Goal: Task Accomplishment & Management: Manage account settings

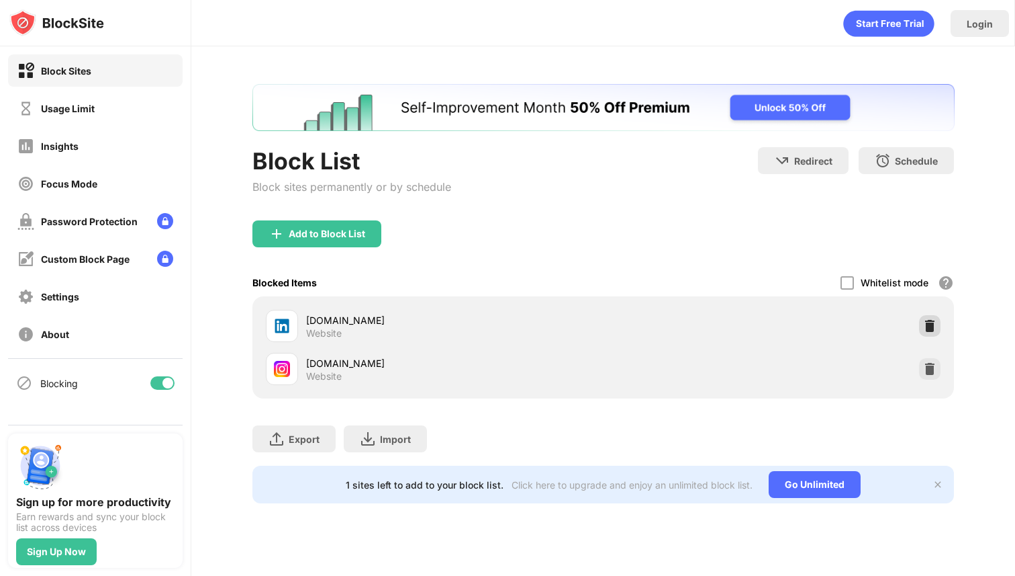
click at [931, 320] on img at bounding box center [929, 325] width 13 height 13
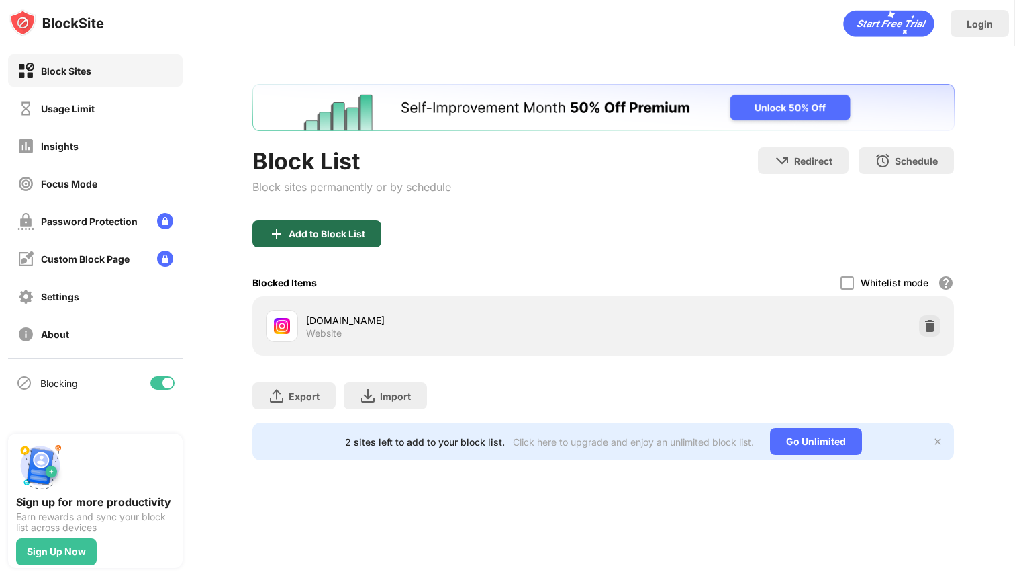
click at [294, 241] on div "Add to Block List" at bounding box center [317, 233] width 129 height 27
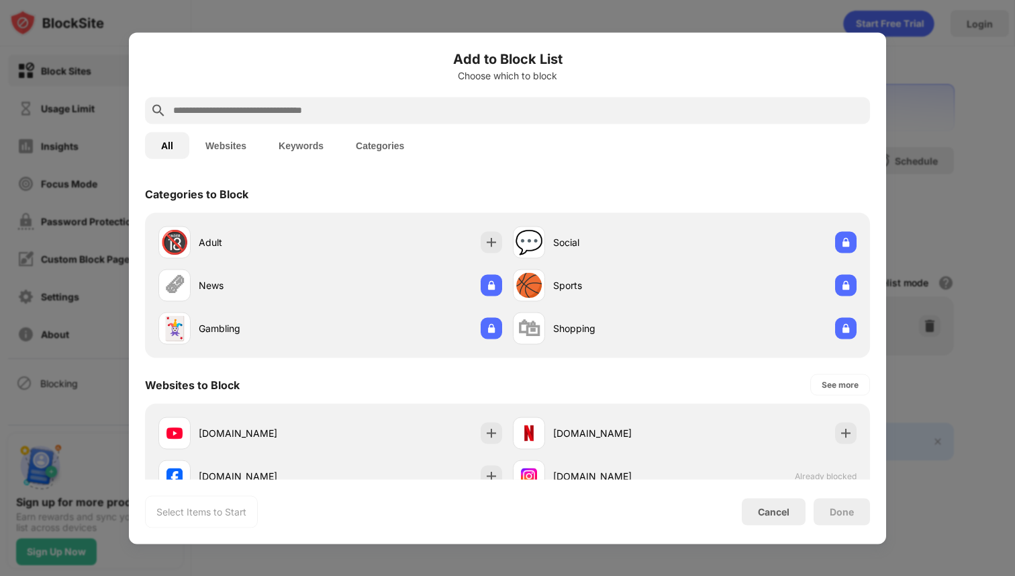
click at [320, 118] on input "text" at bounding box center [518, 110] width 693 height 16
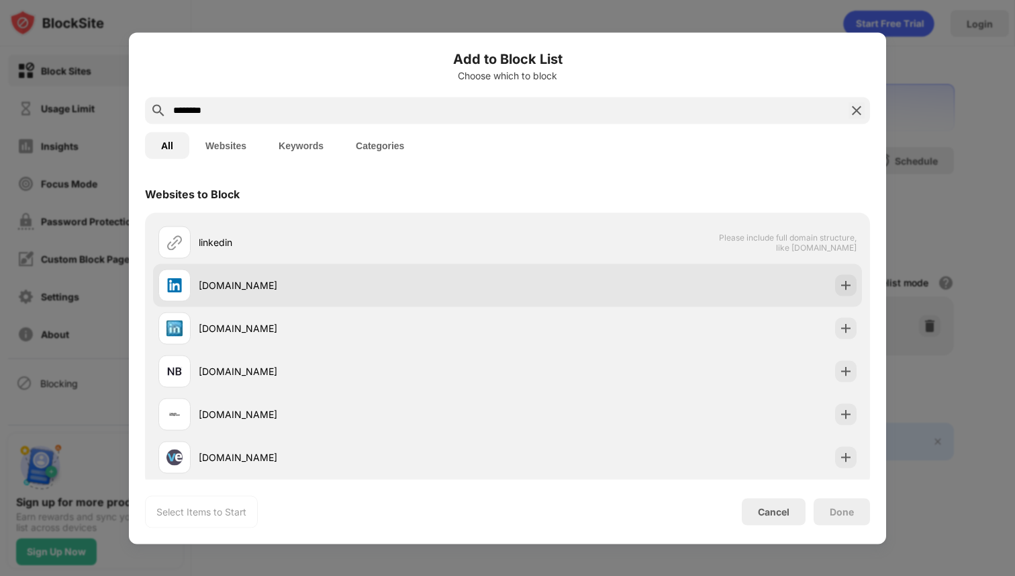
type input "********"
click at [224, 291] on div "linkedin.com" at bounding box center [353, 285] width 309 height 14
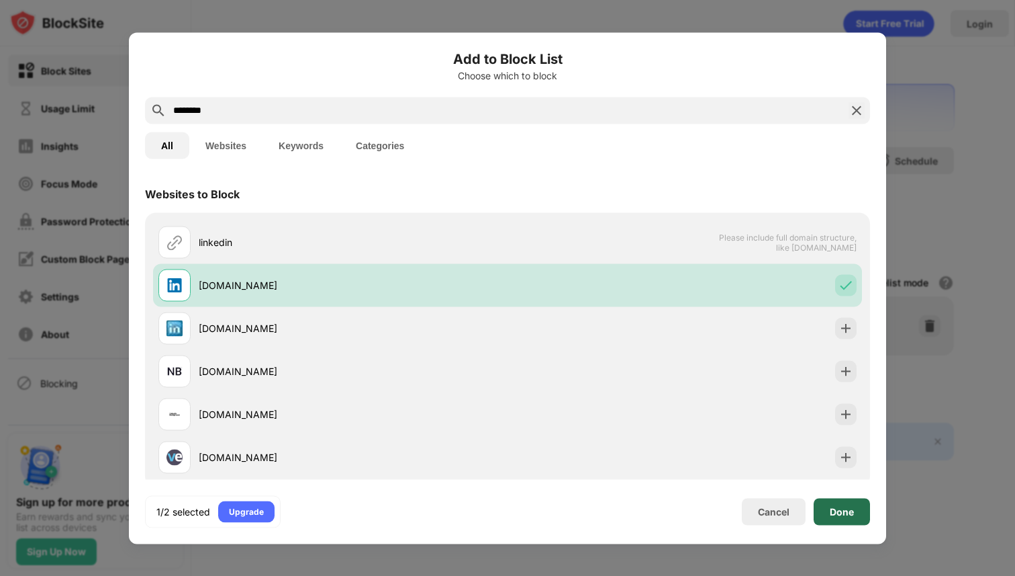
click at [866, 499] on div "Done" at bounding box center [842, 511] width 56 height 27
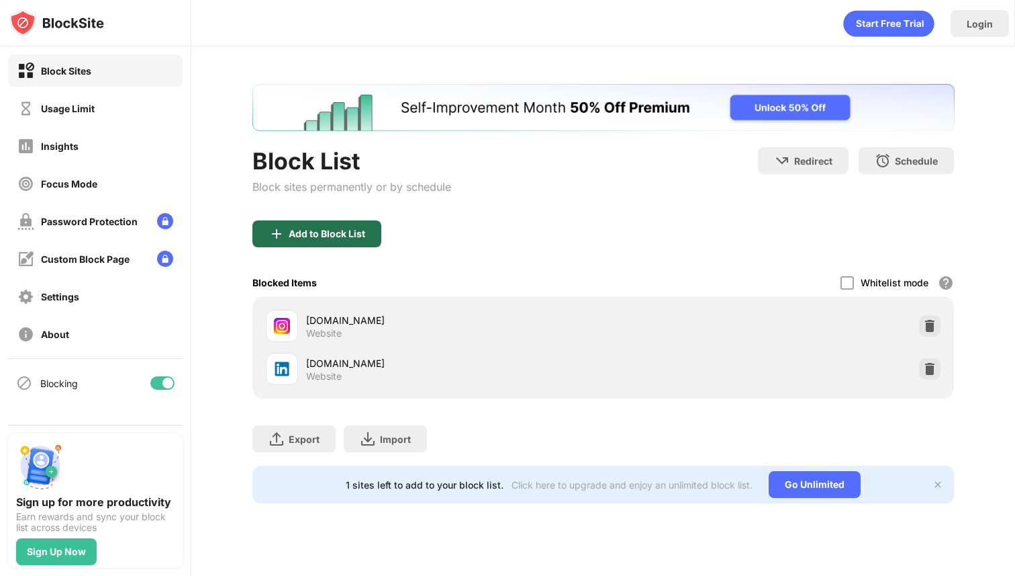
click at [332, 234] on div "Add to Block List" at bounding box center [327, 233] width 77 height 11
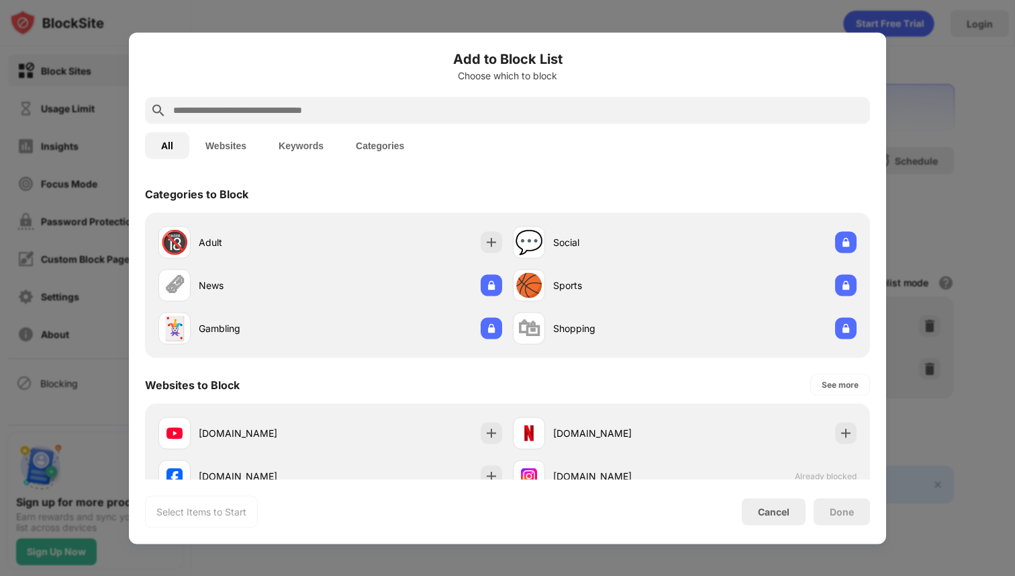
click at [311, 111] on input "text" at bounding box center [518, 110] width 693 height 16
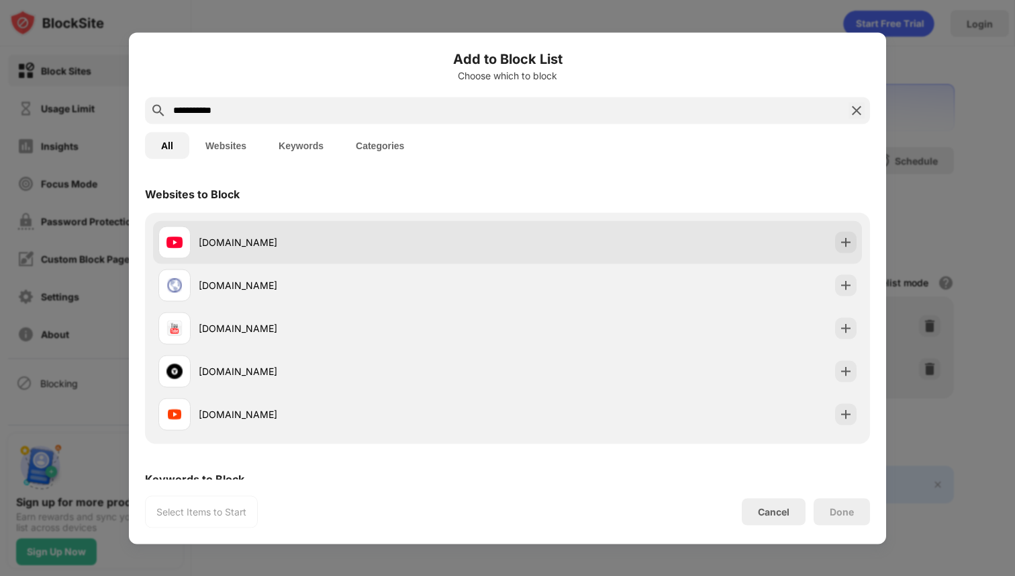
type input "**********"
click at [258, 242] on div "youtube.com" at bounding box center [353, 242] width 309 height 14
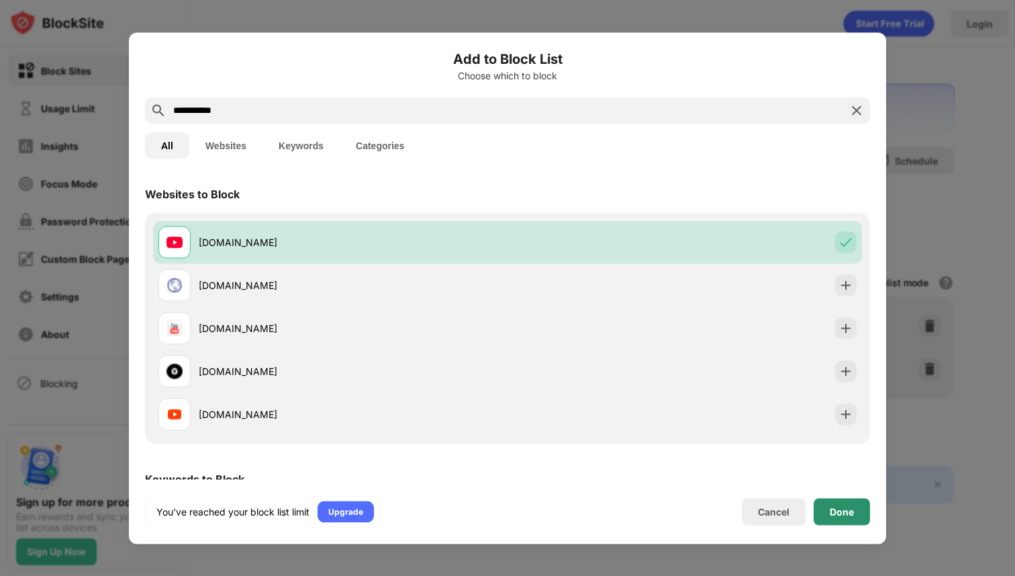
click at [849, 511] on div "Done" at bounding box center [842, 511] width 24 height 11
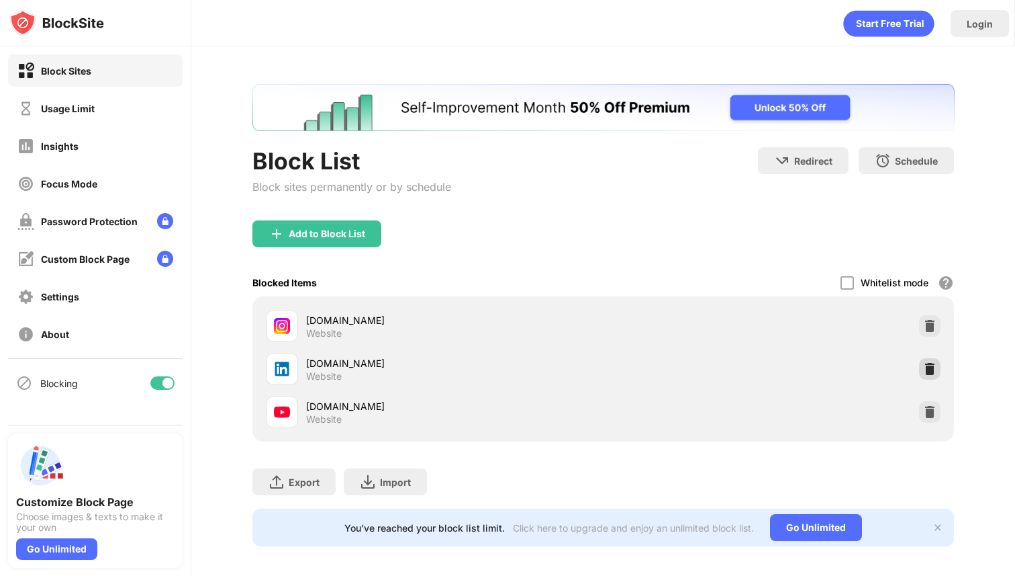
click at [928, 363] on img at bounding box center [929, 368] width 13 height 13
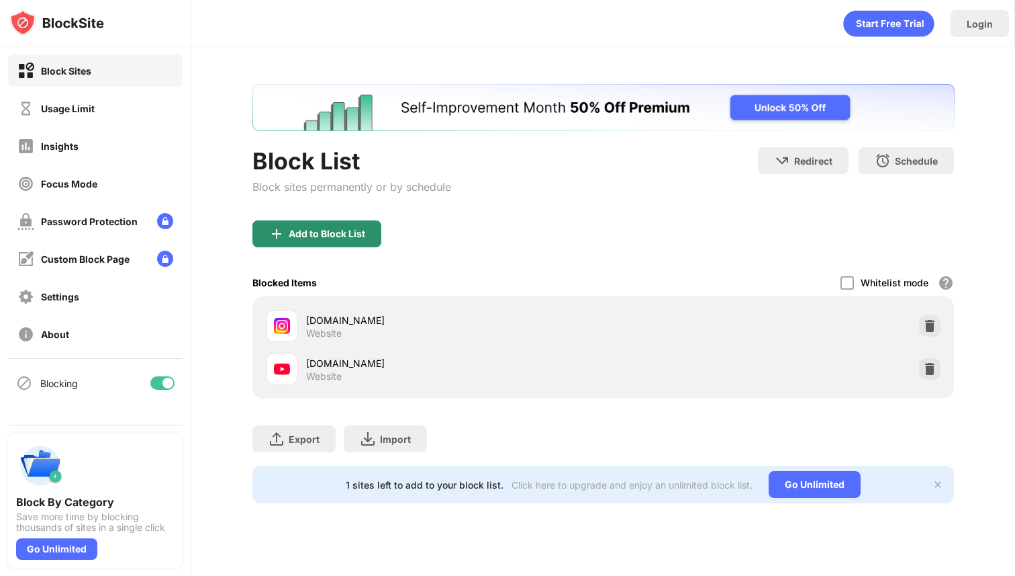
click at [308, 231] on div "Add to Block List" at bounding box center [327, 233] width 77 height 11
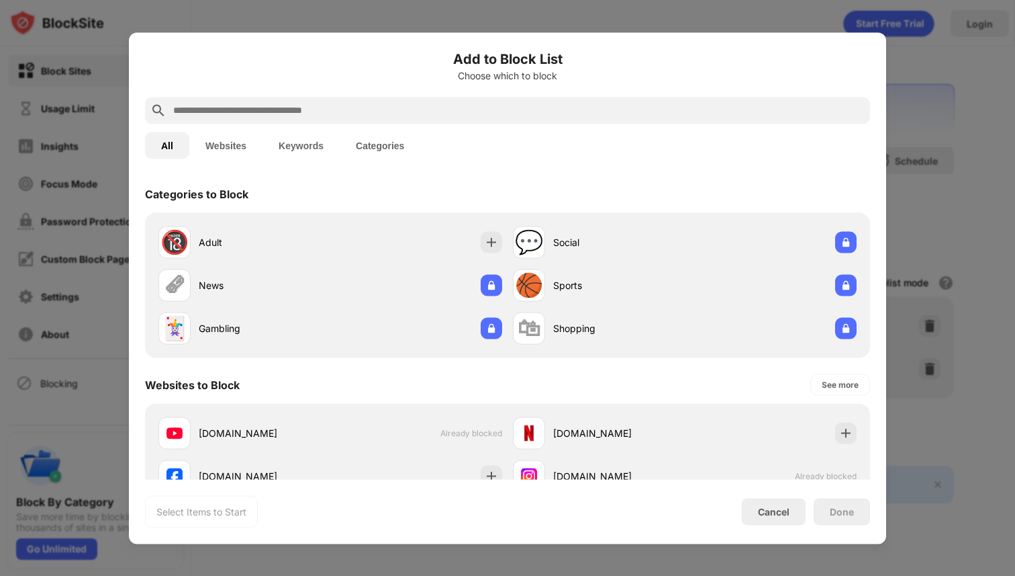
click at [289, 111] on input "text" at bounding box center [518, 110] width 693 height 16
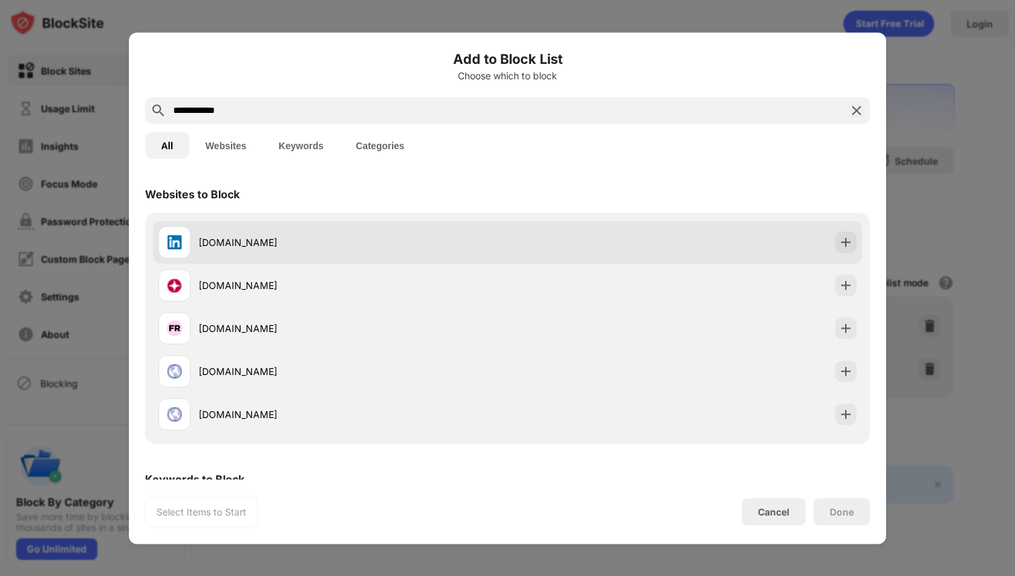
type input "**********"
click at [226, 231] on div "linkedin.com" at bounding box center [333, 242] width 349 height 32
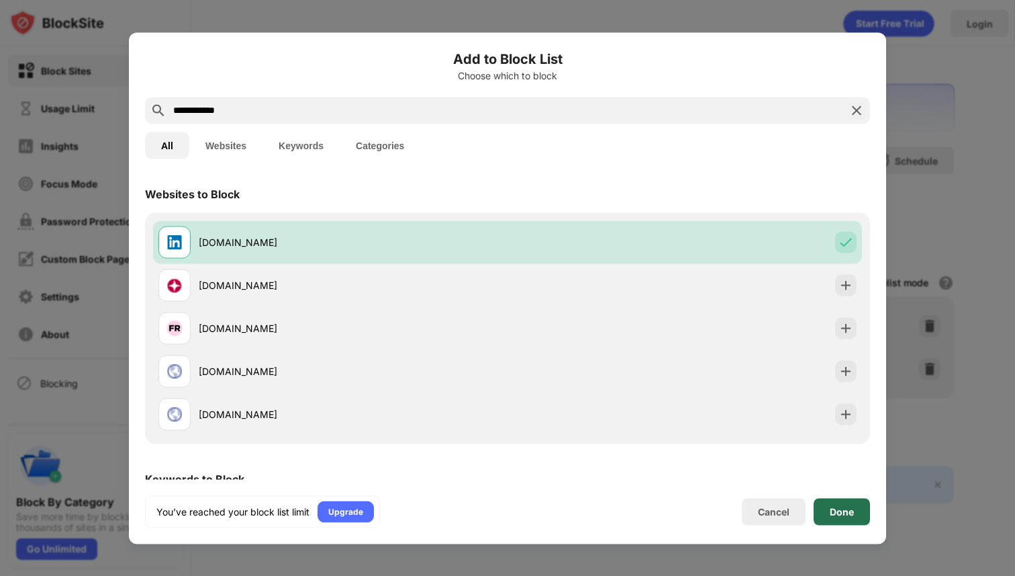
click at [850, 508] on div "Done" at bounding box center [842, 511] width 24 height 11
